Goal: Transaction & Acquisition: Purchase product/service

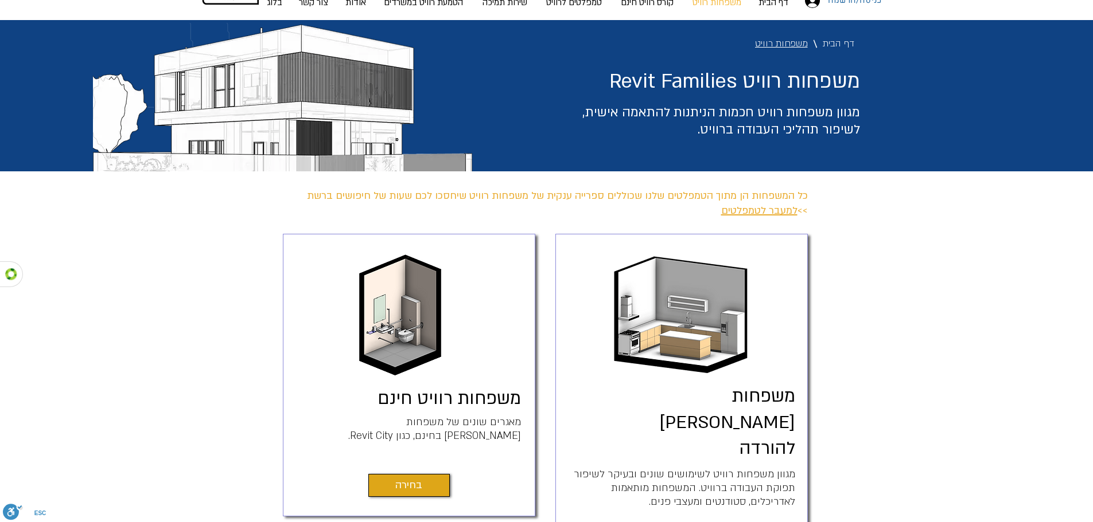
scroll to position [229, 0]
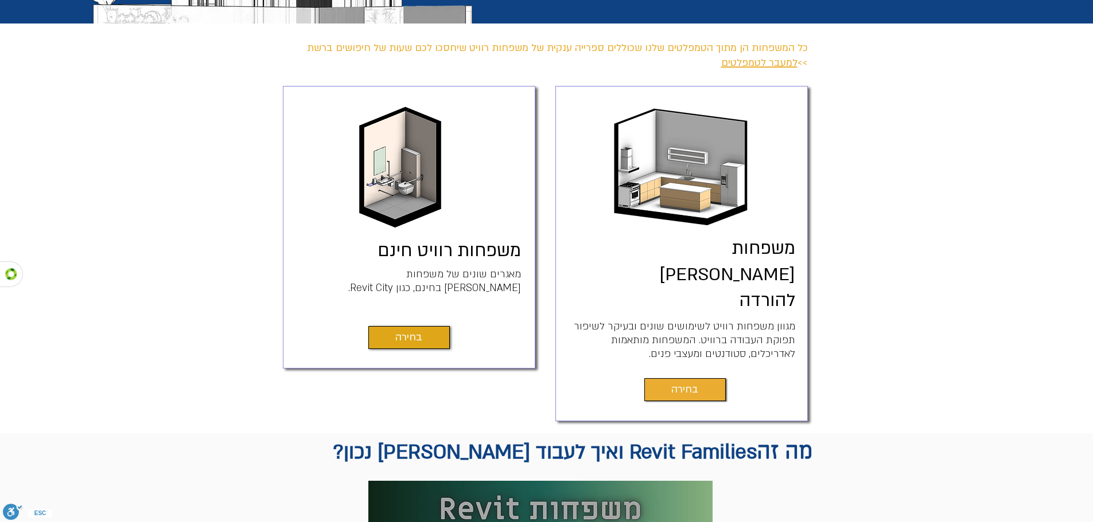
click at [682, 382] on span "בחירה" at bounding box center [684, 390] width 27 height 16
click at [417, 335] on span "בחירה" at bounding box center [408, 338] width 27 height 16
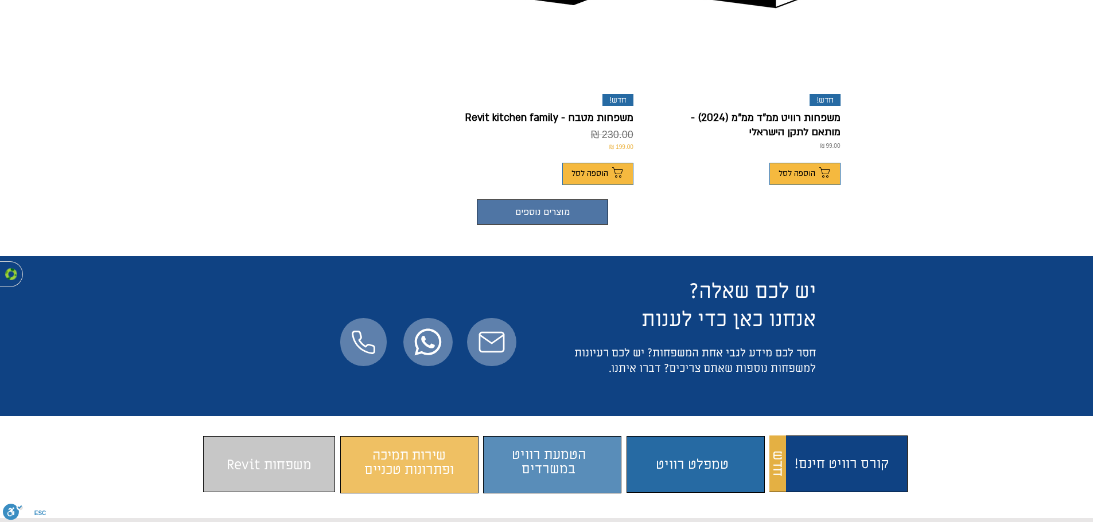
scroll to position [746, 0]
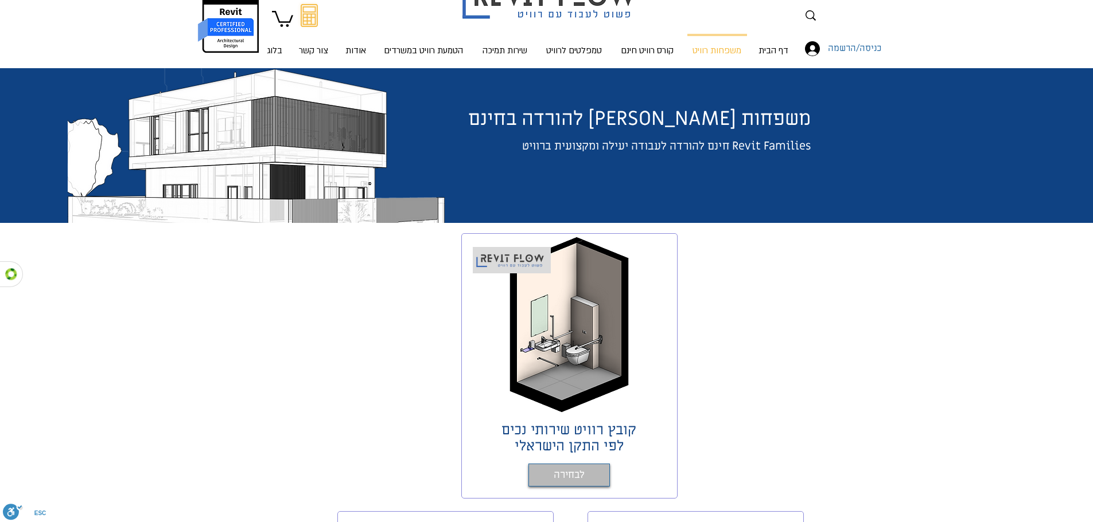
scroll to position [229, 0]
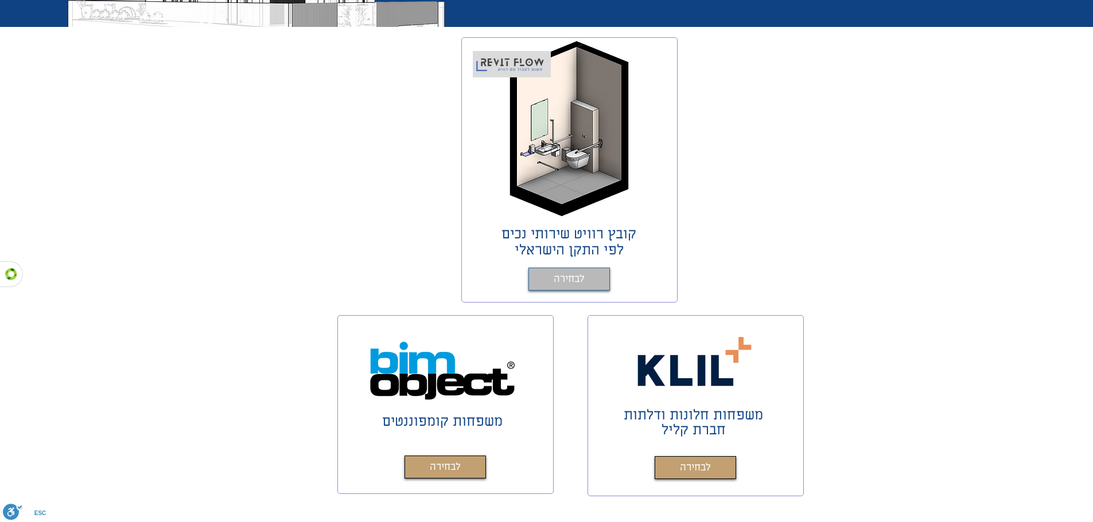
click at [564, 288] on link "לבחירה" at bounding box center [568, 279] width 81 height 23
click at [564, 279] on span "לבחירה" at bounding box center [568, 279] width 31 height 17
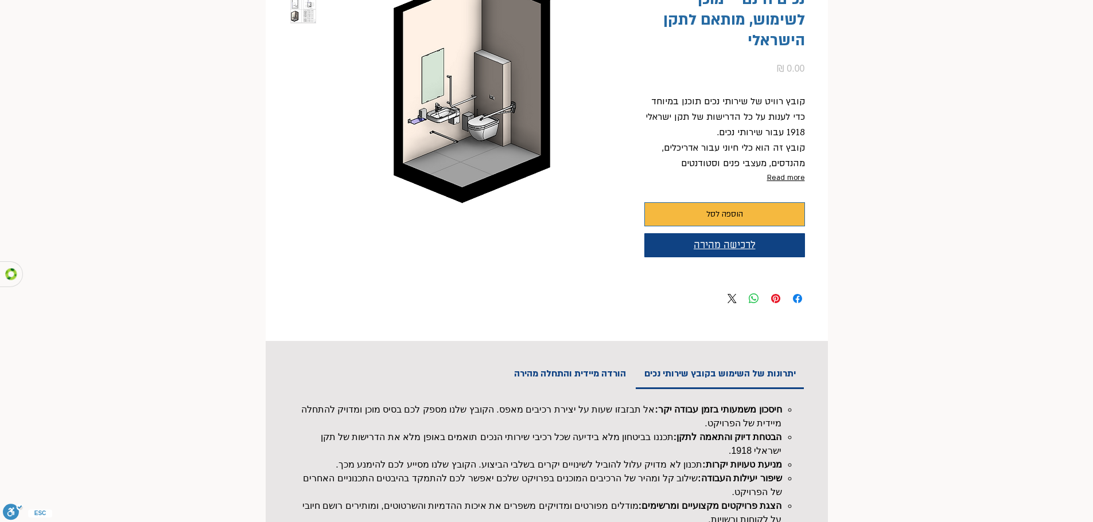
scroll to position [100, 0]
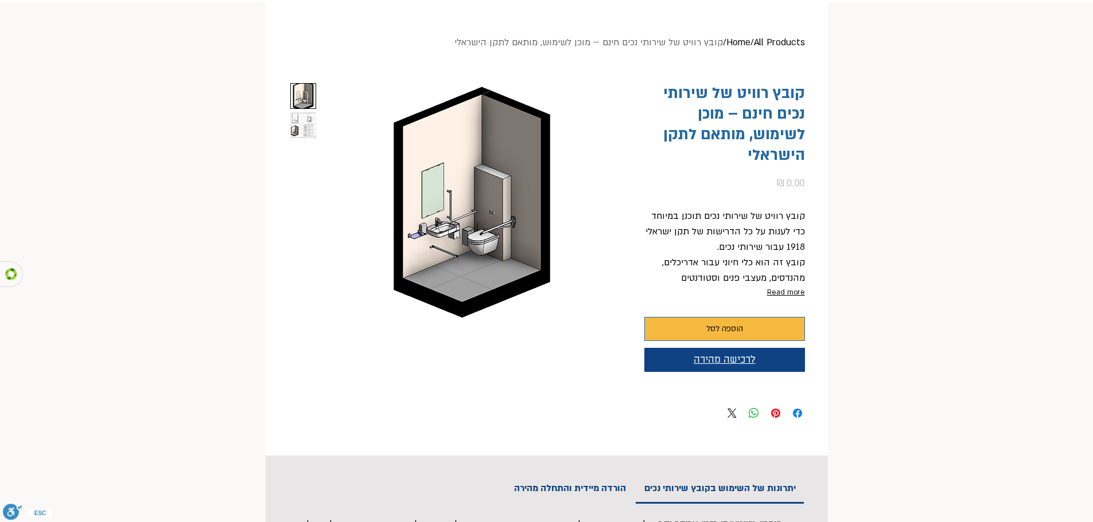
click at [701, 355] on span "לרכישה מהירה" at bounding box center [724, 360] width 62 height 13
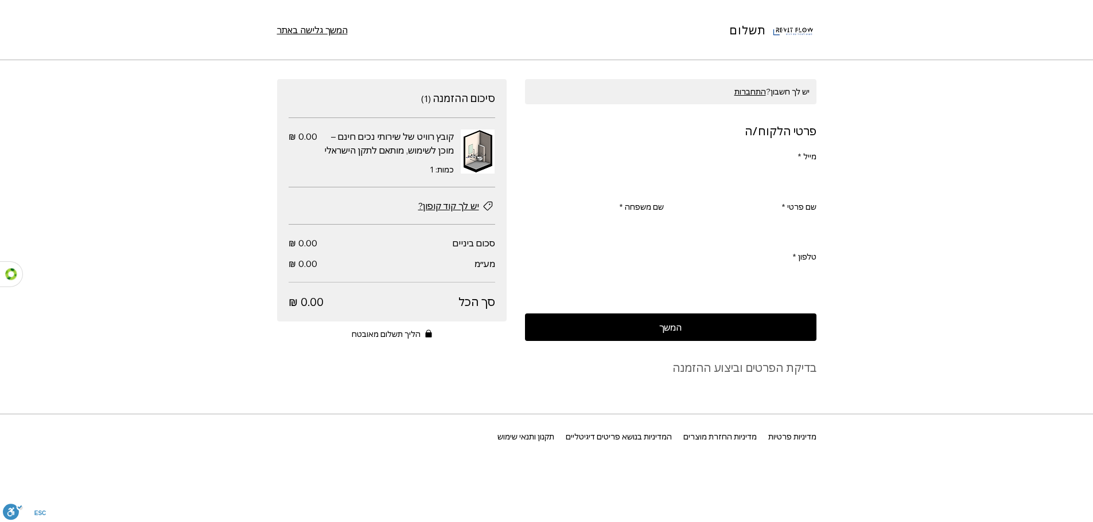
click at [735, 173] on input "מייל *" at bounding box center [674, 178] width 284 height 23
type input "[EMAIL_ADDRESS][DOMAIN_NAME]"
type input "rivka"
type input "wacsshtok"
type input "0556775969"
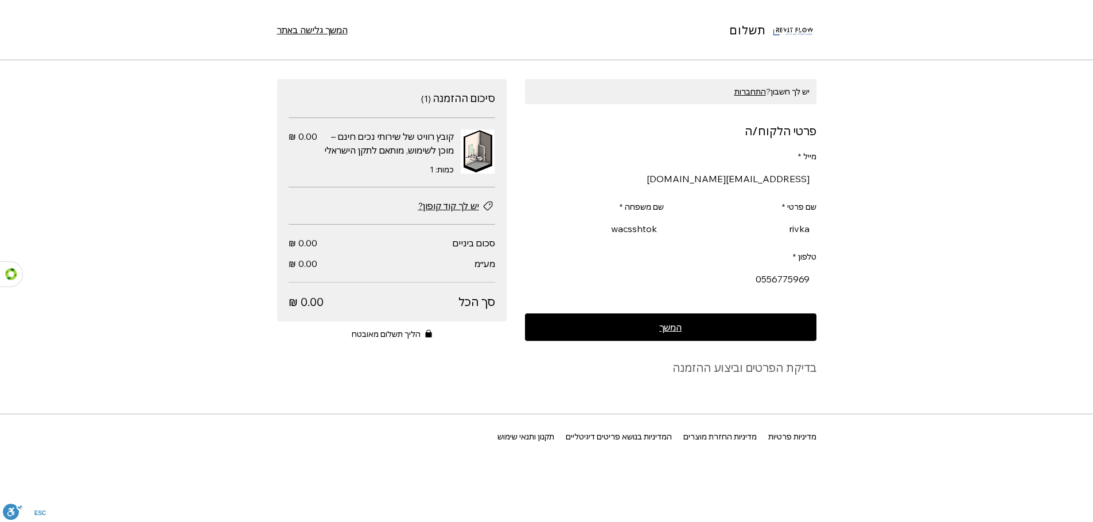
click at [652, 327] on button "המשך" at bounding box center [670, 328] width 291 height 28
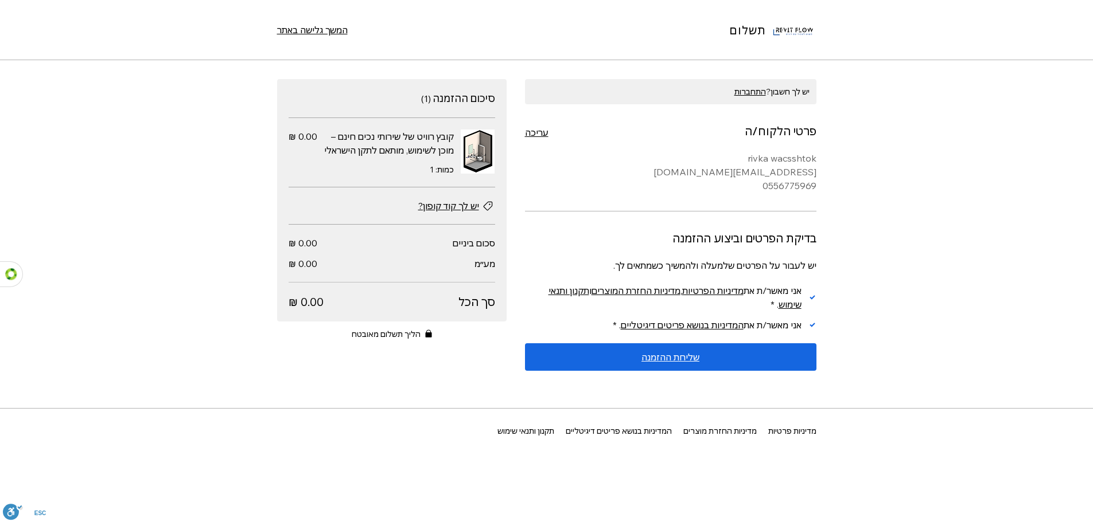
click at [664, 358] on span "שליחת ההזמנה" at bounding box center [670, 357] width 58 height 9
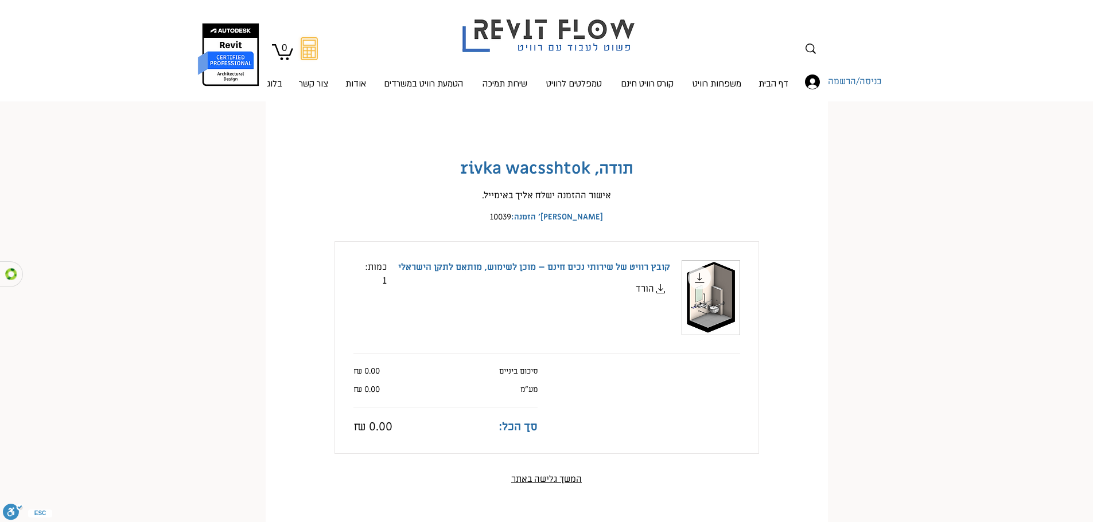
click at [644, 290] on span "הורד" at bounding box center [644, 289] width 18 height 14
